Goal: Task Accomplishment & Management: Manage account settings

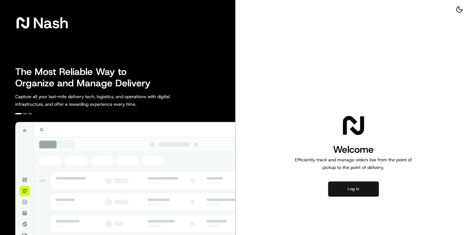
click at [353, 186] on button "Log in" at bounding box center [353, 188] width 51 height 15
